Goal: Transaction & Acquisition: Purchase product/service

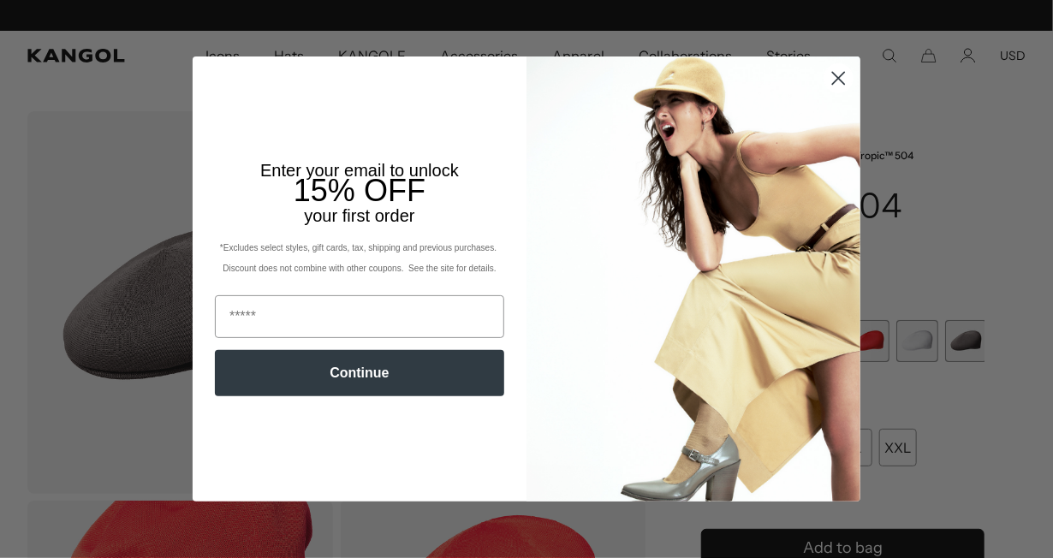
scroll to position [0, 353]
click at [829, 77] on circle "Close dialog" at bounding box center [839, 78] width 28 height 28
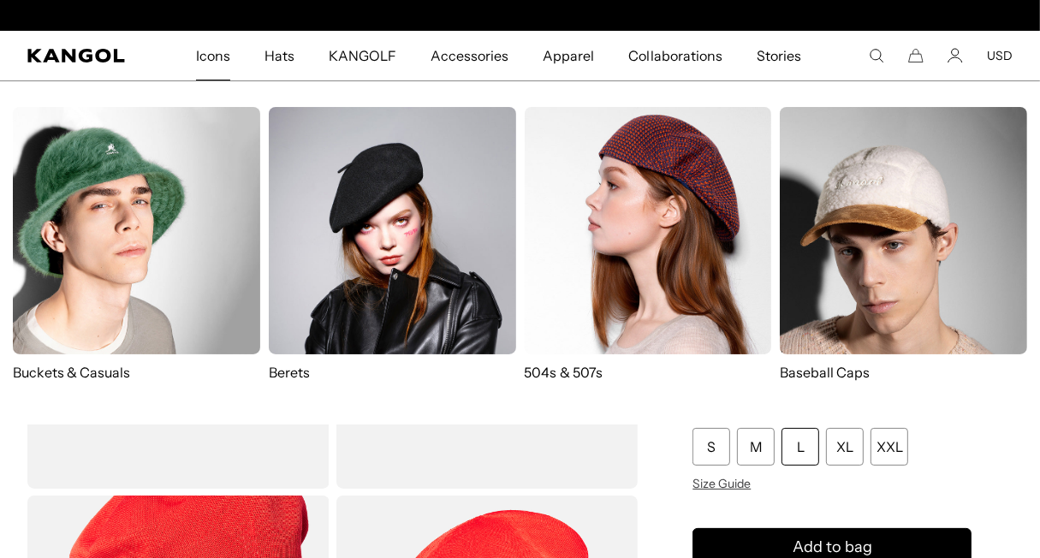
scroll to position [0, 0]
click at [638, 200] on img at bounding box center [648, 230] width 247 height 247
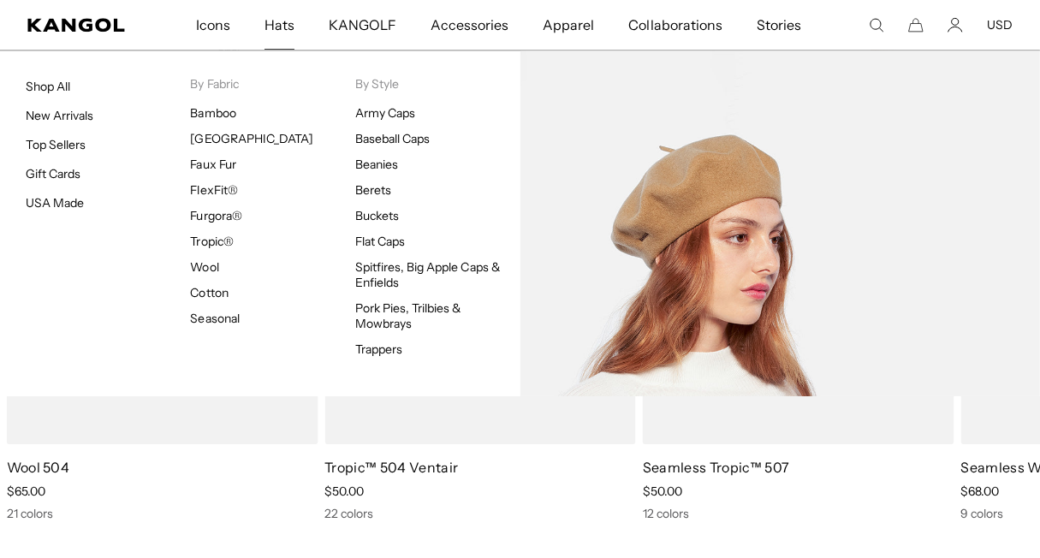
click at [376, 190] on link "Berets" at bounding box center [373, 189] width 36 height 15
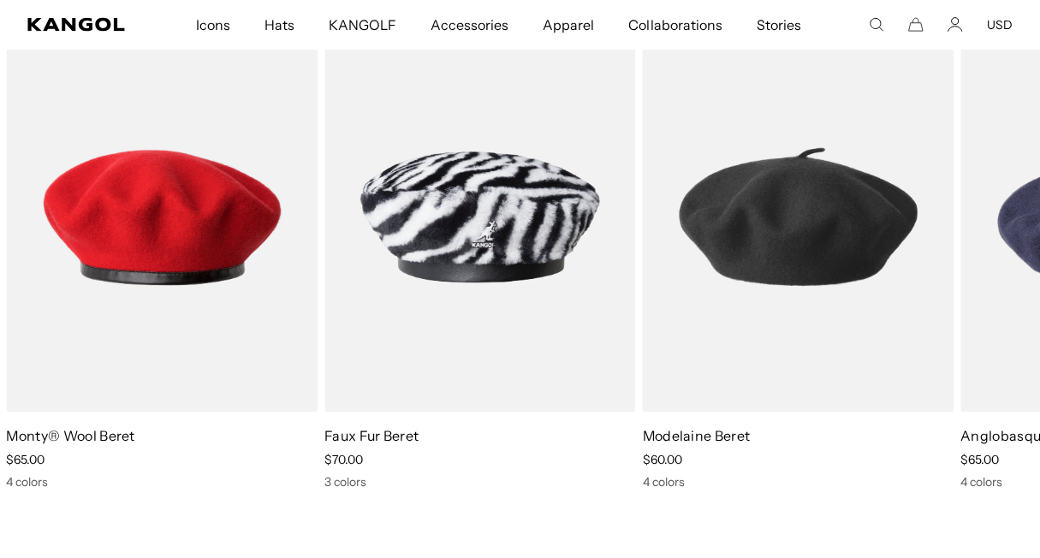
scroll to position [0, 353]
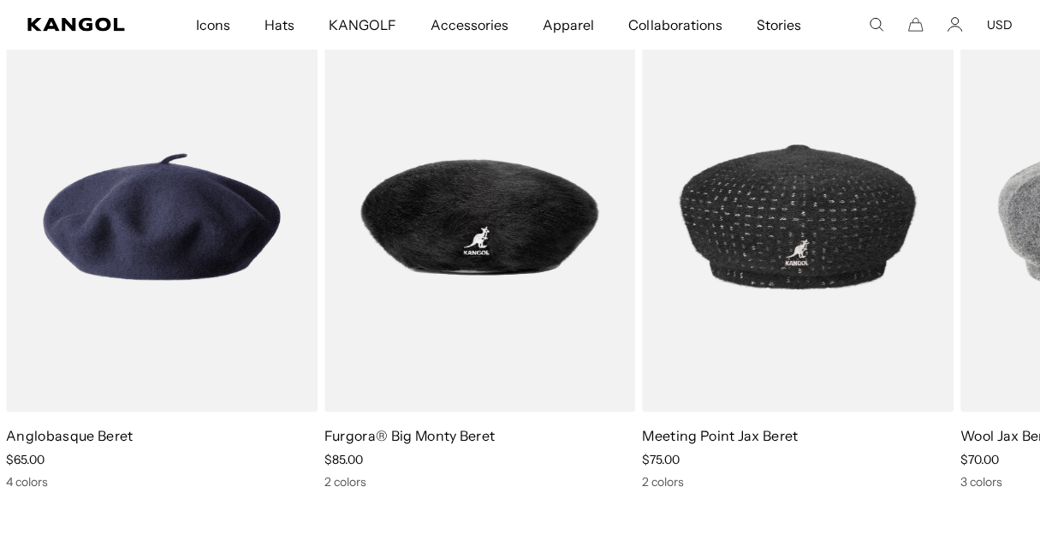
scroll to position [0, 0]
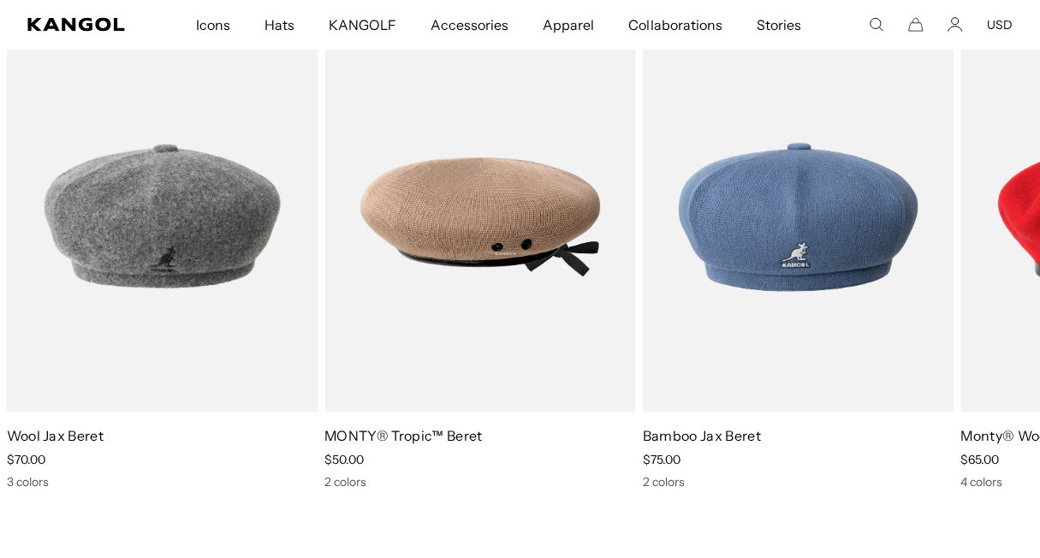
scroll to position [0, 353]
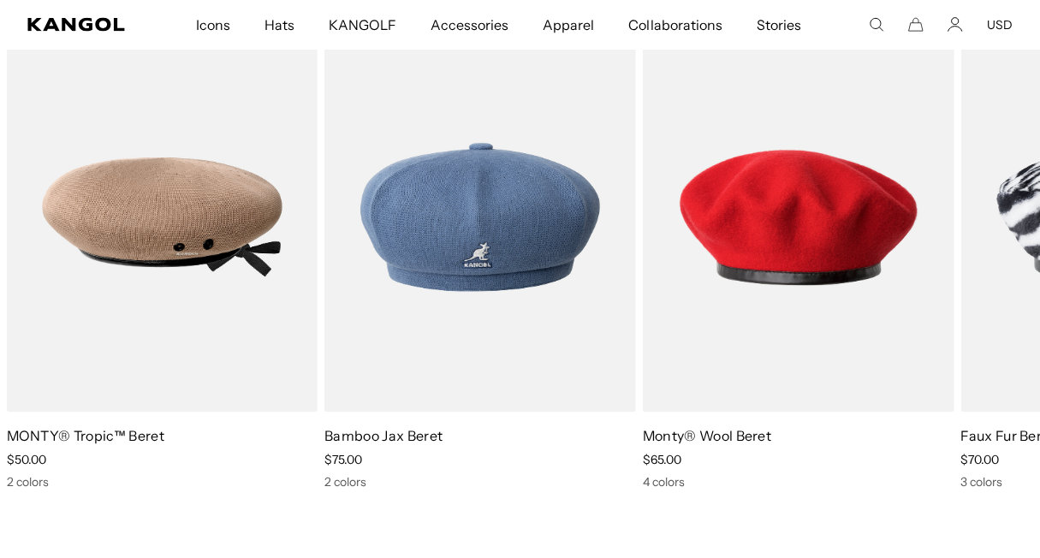
scroll to position [0, 0]
